Goal: Find specific page/section: Find specific page/section

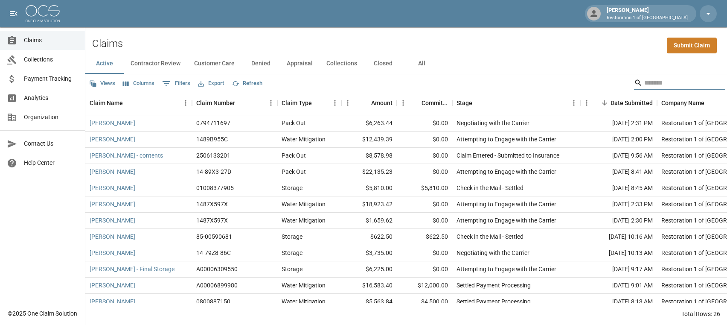
click at [687, 77] on input "Search" at bounding box center [678, 83] width 68 height 14
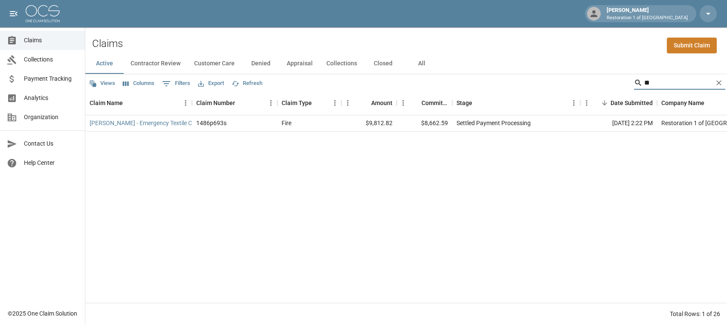
type input "*"
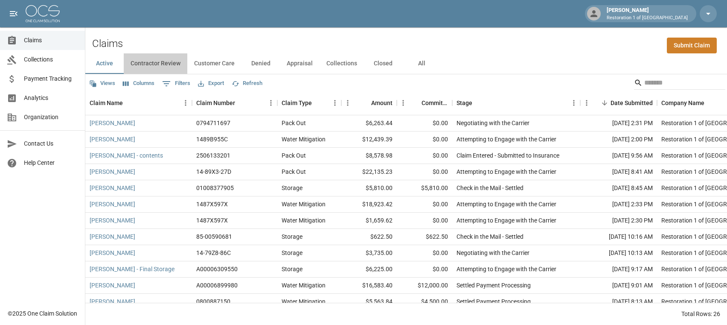
click at [151, 65] on button "Contractor Review" at bounding box center [156, 63] width 64 height 20
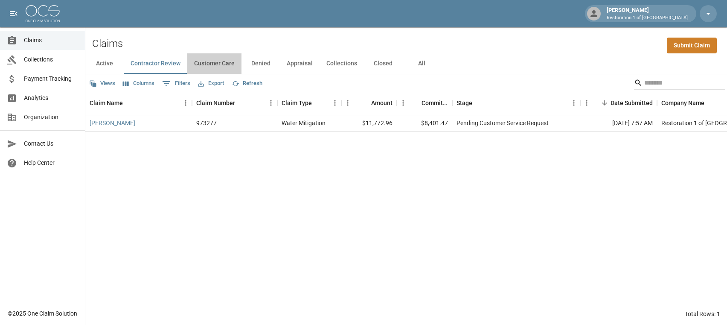
click at [218, 67] on button "Customer Care" at bounding box center [214, 63] width 54 height 20
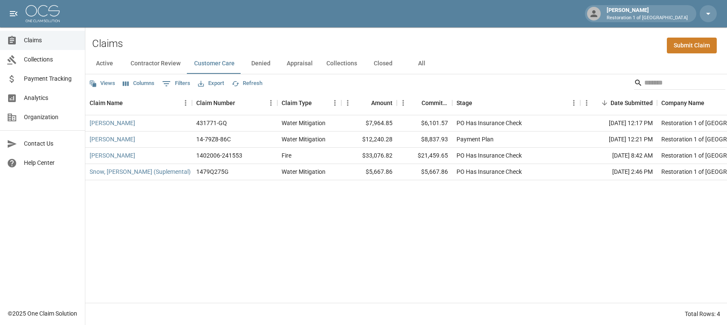
click at [267, 66] on button "Denied" at bounding box center [260, 63] width 38 height 20
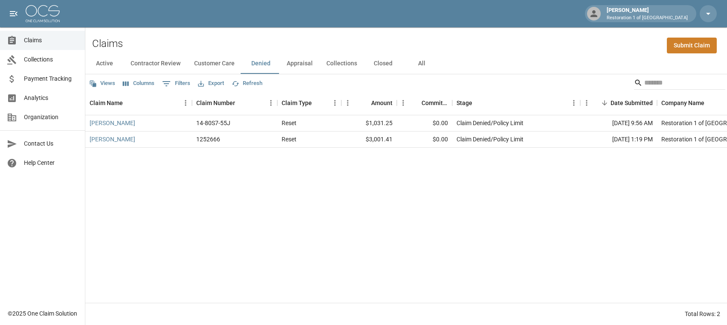
click at [289, 66] on button "Appraisal" at bounding box center [300, 63] width 40 height 20
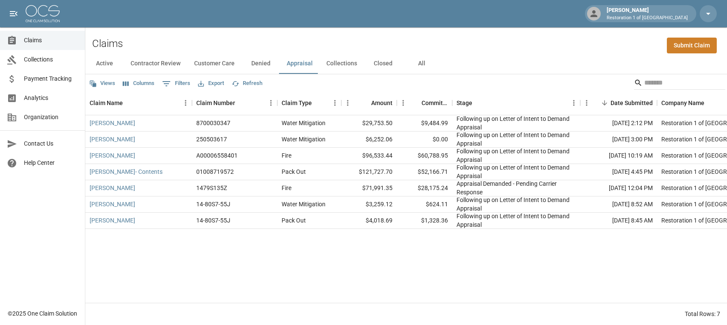
click at [338, 65] on button "Collections" at bounding box center [342, 63] width 44 height 20
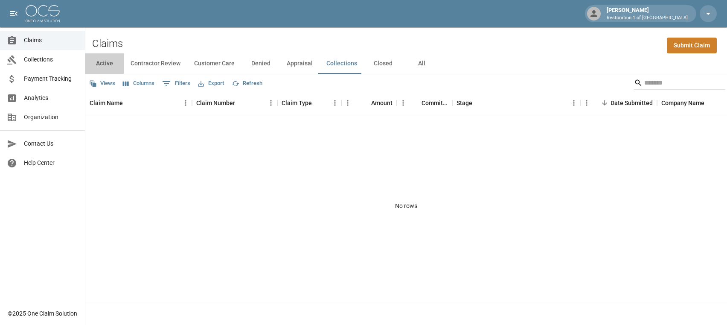
drag, startPoint x: 105, startPoint y: 68, endPoint x: 109, endPoint y: 71, distance: 5.1
click at [105, 68] on button "Active" at bounding box center [104, 63] width 38 height 20
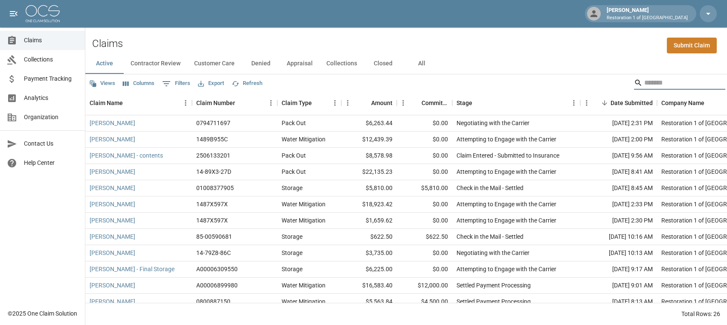
click at [644, 85] on input "Search" at bounding box center [678, 83] width 68 height 14
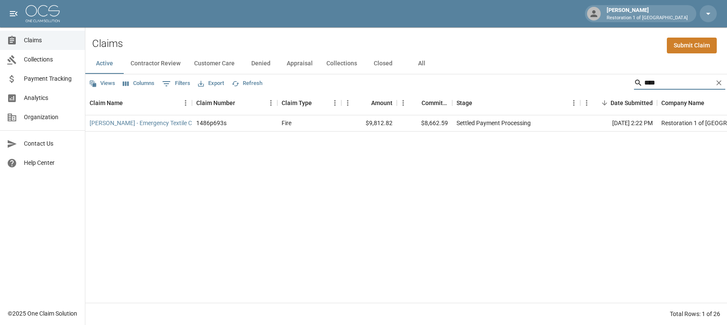
type input "****"
click at [721, 82] on icon "Clear" at bounding box center [719, 83] width 9 height 9
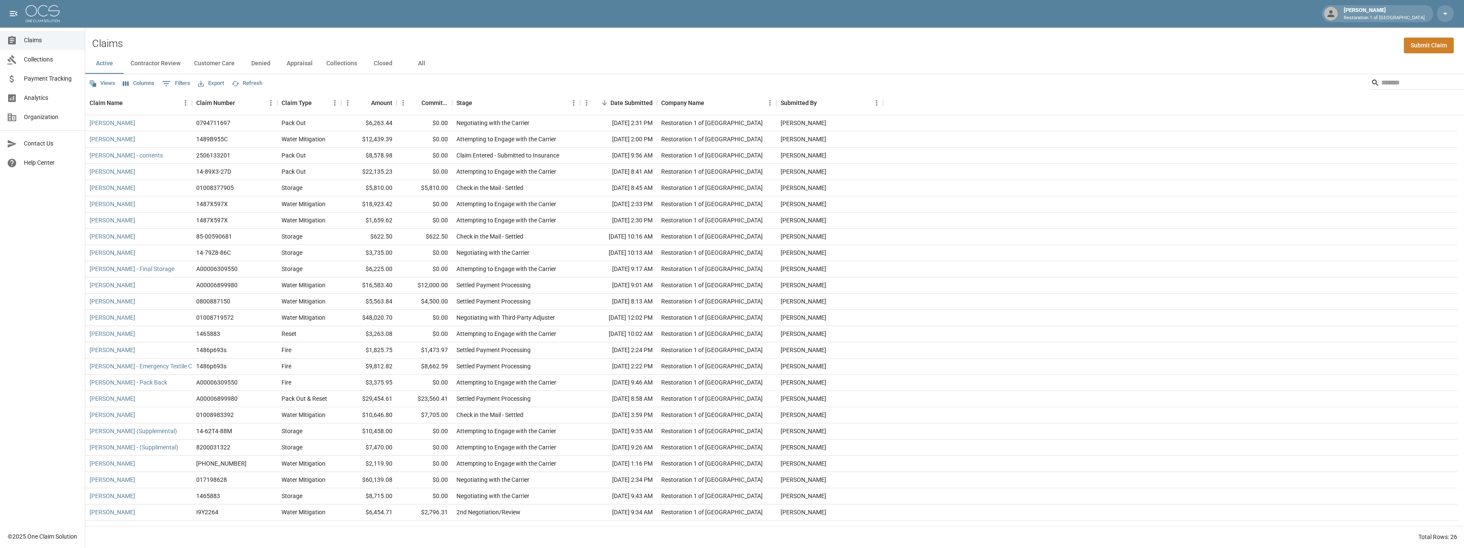
scroll to position [11, 0]
click at [417, 64] on button "All" at bounding box center [421, 63] width 38 height 20
click at [102, 60] on button "Active" at bounding box center [104, 63] width 38 height 20
click at [104, 63] on button "Active" at bounding box center [104, 63] width 38 height 20
click at [303, 69] on button "Appraisal" at bounding box center [300, 63] width 40 height 20
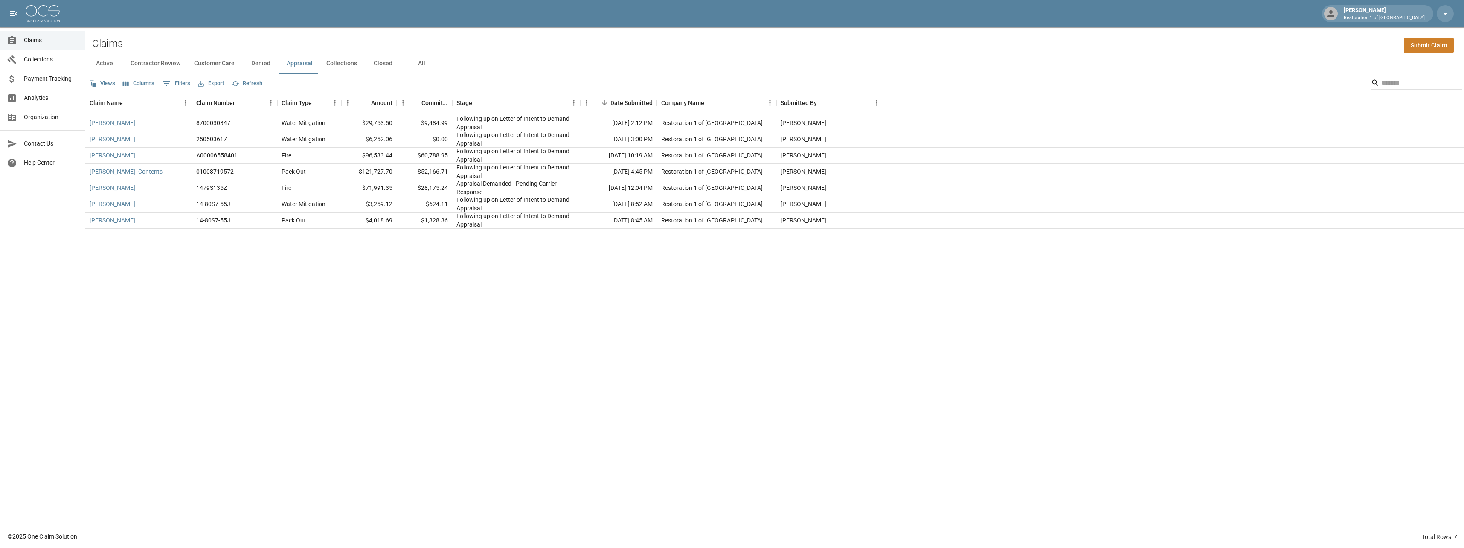
drag, startPoint x: 259, startPoint y: 64, endPoint x: 247, endPoint y: 79, distance: 19.7
click at [259, 64] on button "Denied" at bounding box center [260, 63] width 38 height 20
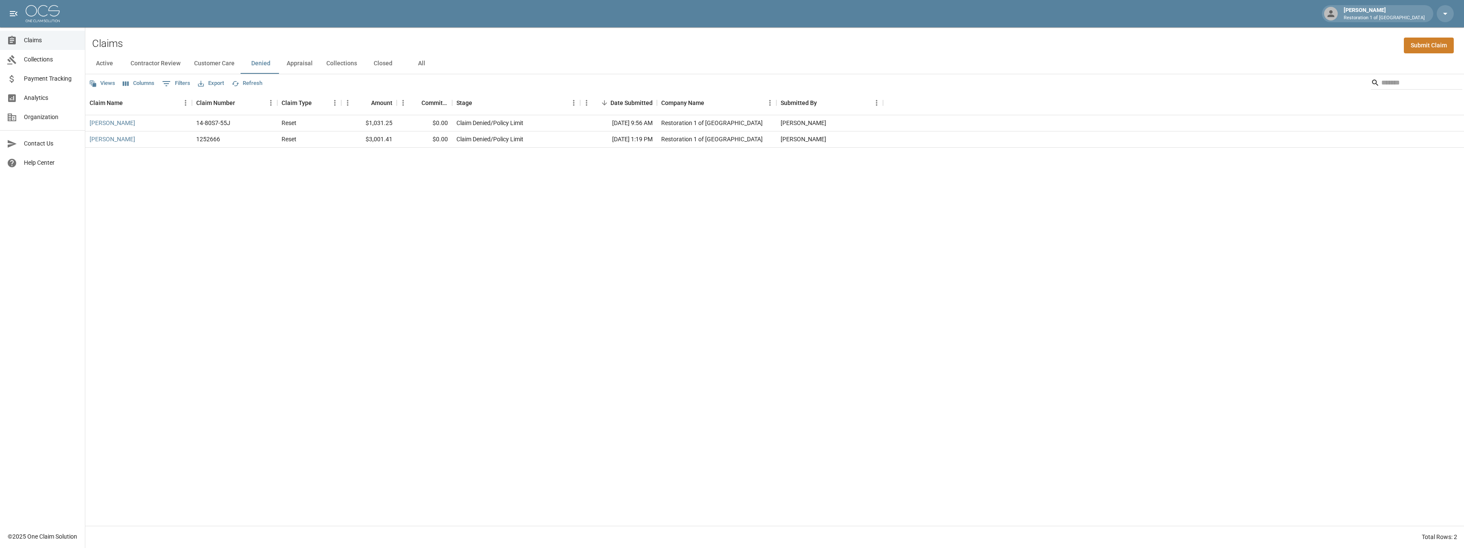
click at [215, 59] on button "Customer Care" at bounding box center [214, 63] width 54 height 20
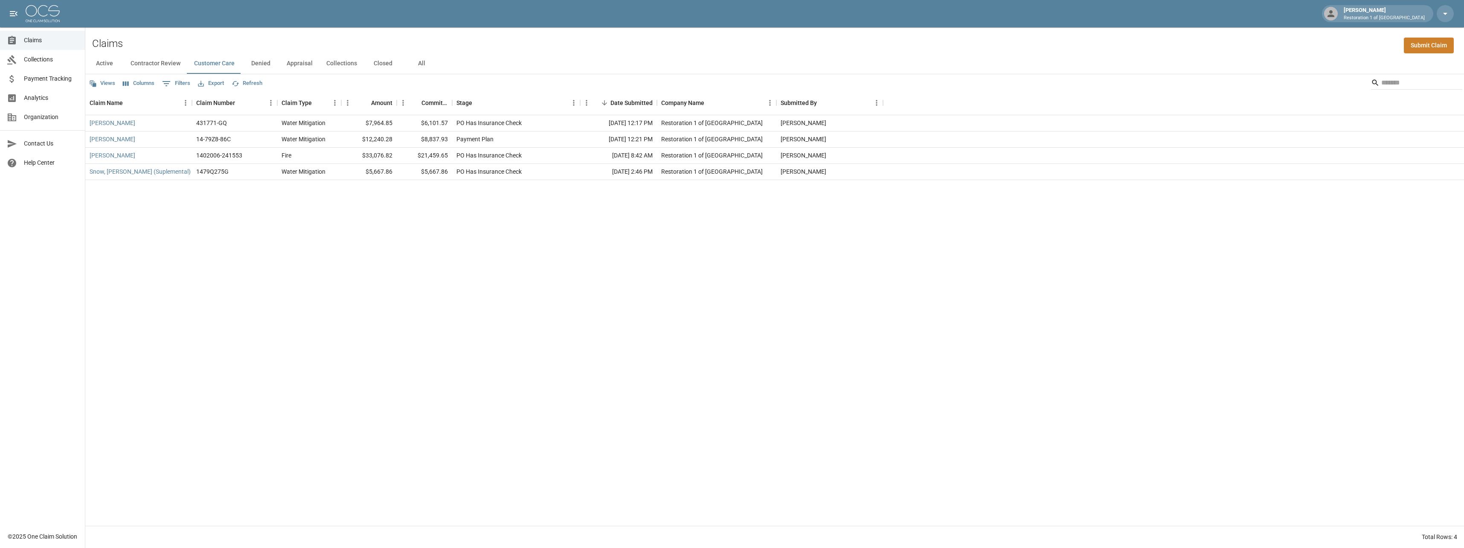
click at [166, 61] on button "Contractor Review" at bounding box center [156, 63] width 64 height 20
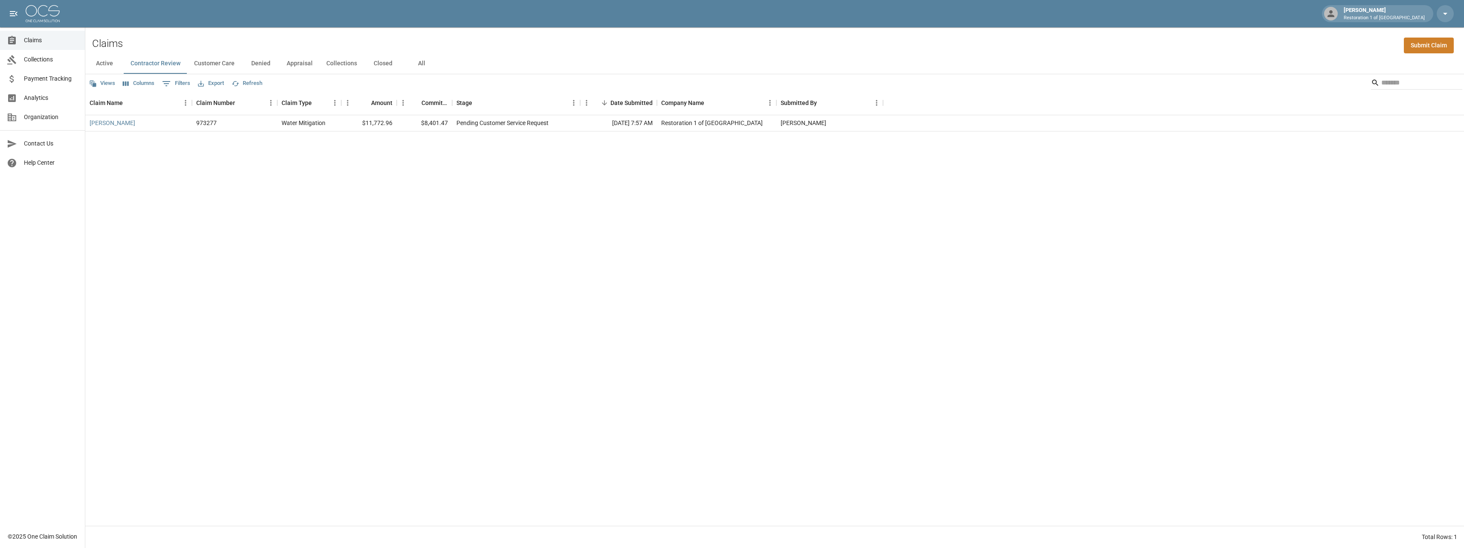
drag, startPoint x: 111, startPoint y: 64, endPoint x: 124, endPoint y: 84, distance: 23.4
click at [112, 64] on button "Active" at bounding box center [104, 63] width 38 height 20
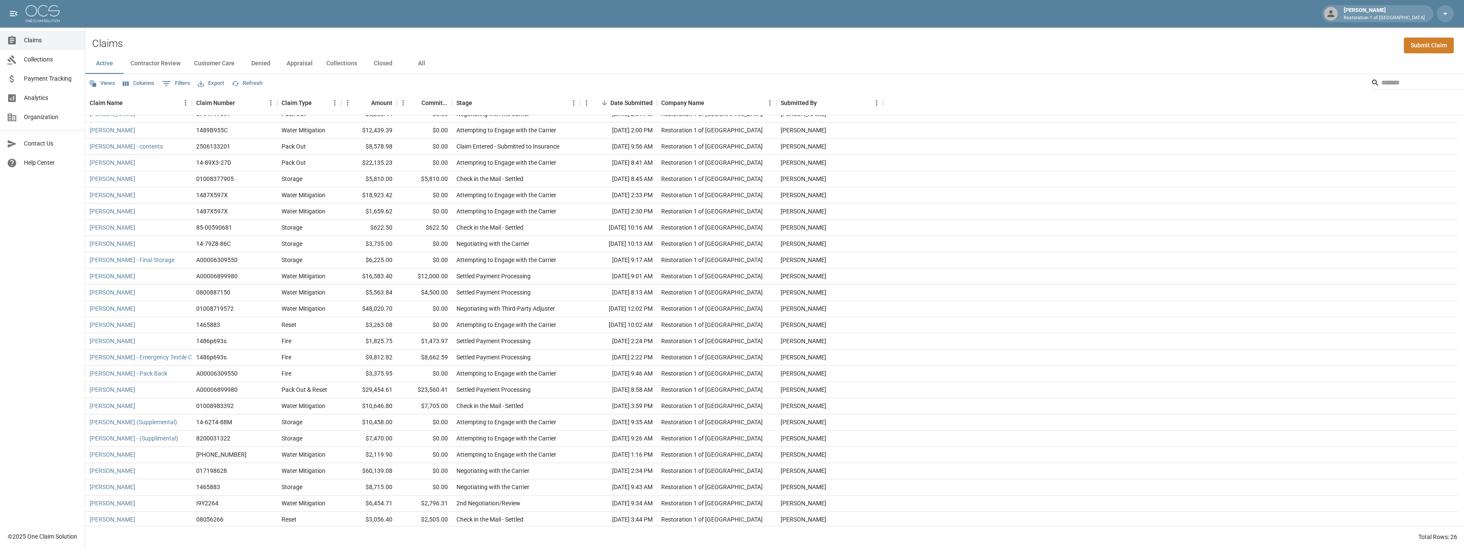
scroll to position [11, 0]
click at [421, 102] on button "Sort" at bounding box center [416, 103] width 12 height 12
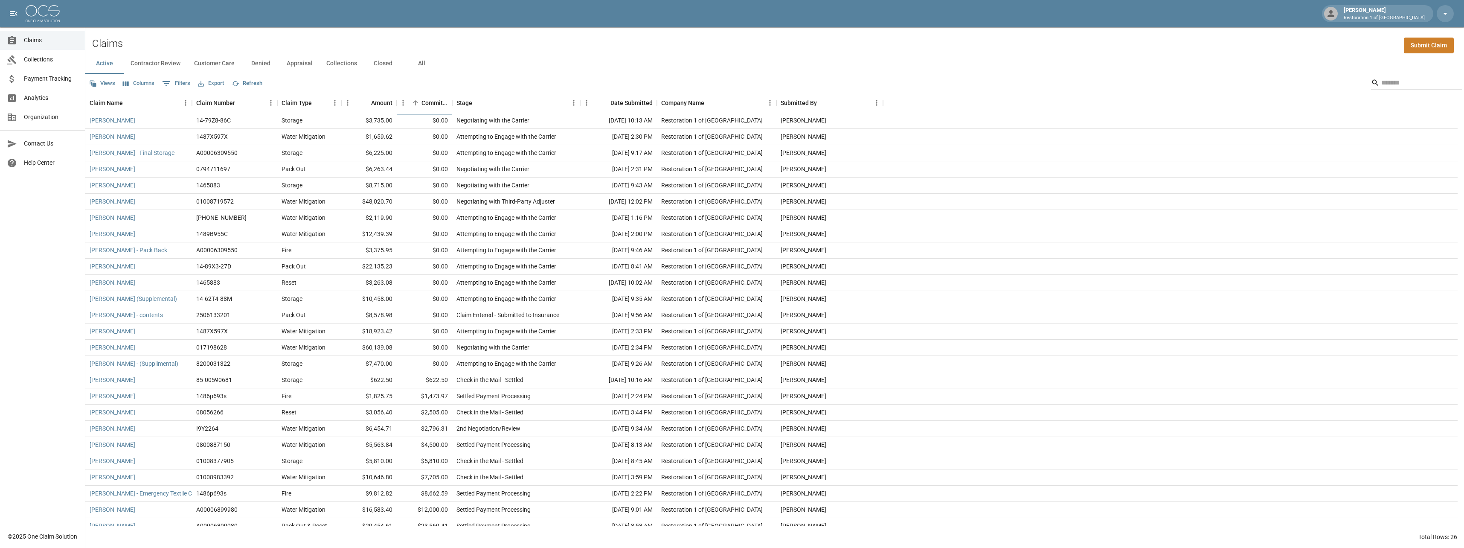
scroll to position [0, 0]
